Goal: Navigation & Orientation: Find specific page/section

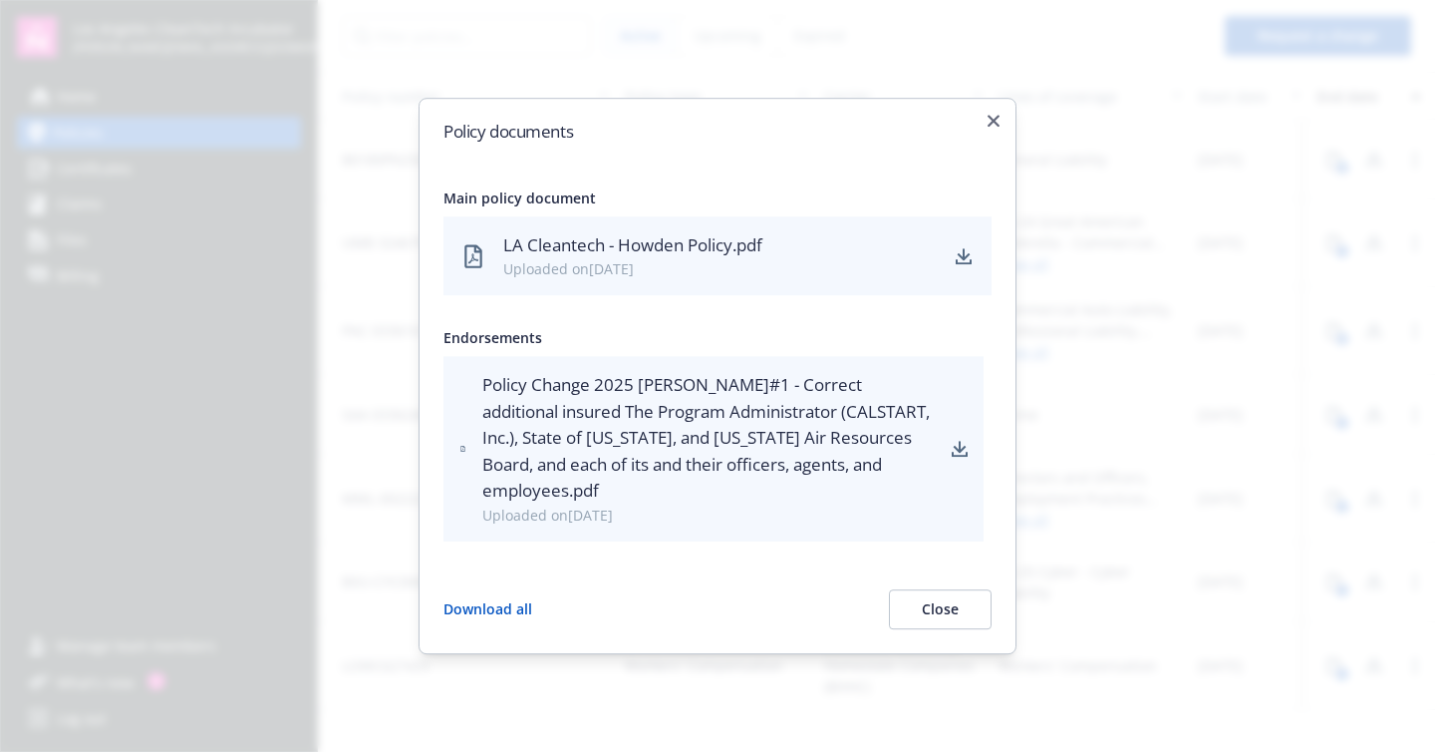
scroll to position [0, 527]
click at [430, 69] on body "Los Angeles CleanTech Incubator [PERSON_NAME][EMAIL_ADDRESS][DOMAIN_NAME] Home …" at bounding box center [717, 376] width 1435 height 752
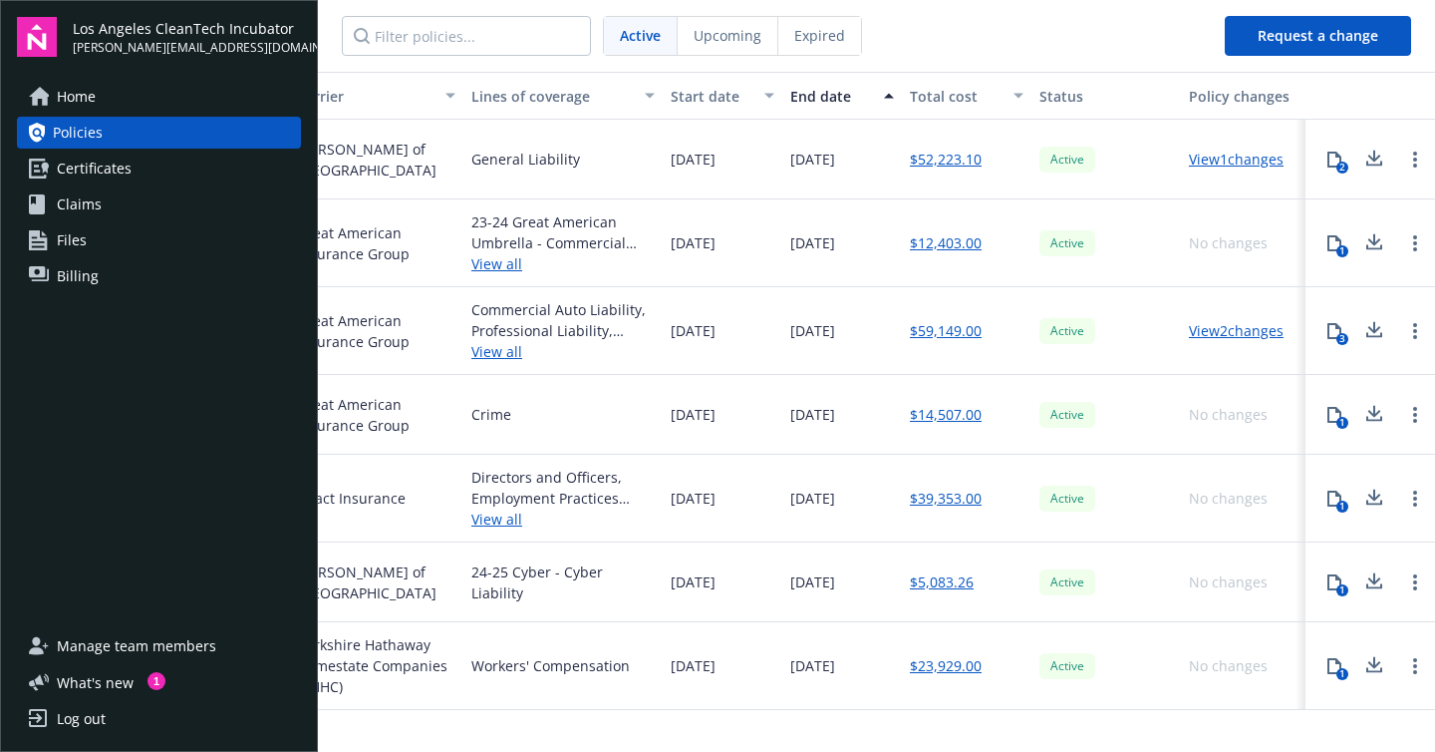
scroll to position [0, 0]
